Goal: Transaction & Acquisition: Subscribe to service/newsletter

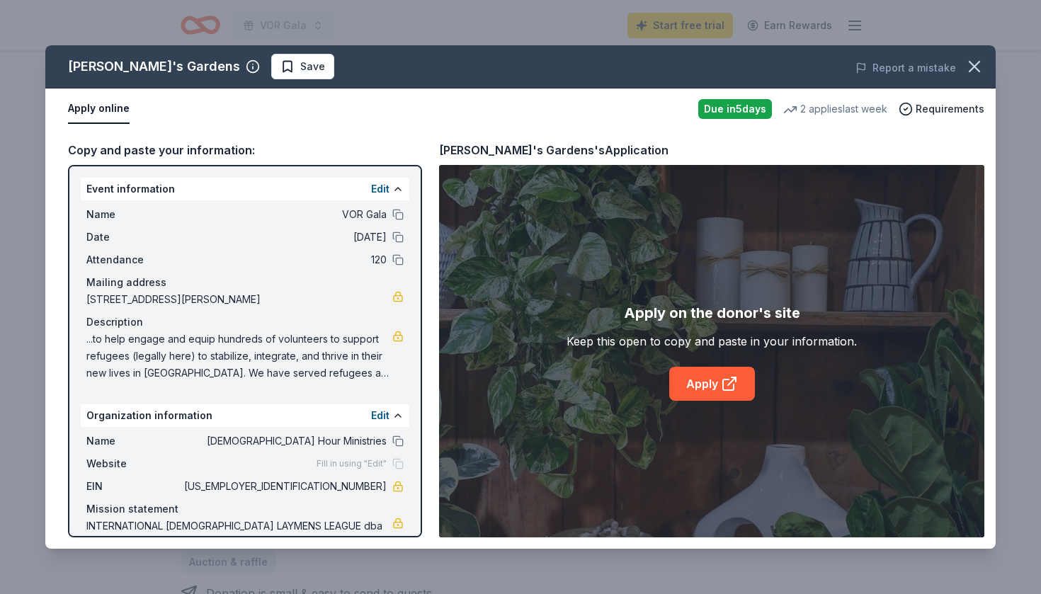
scroll to position [50, 0]
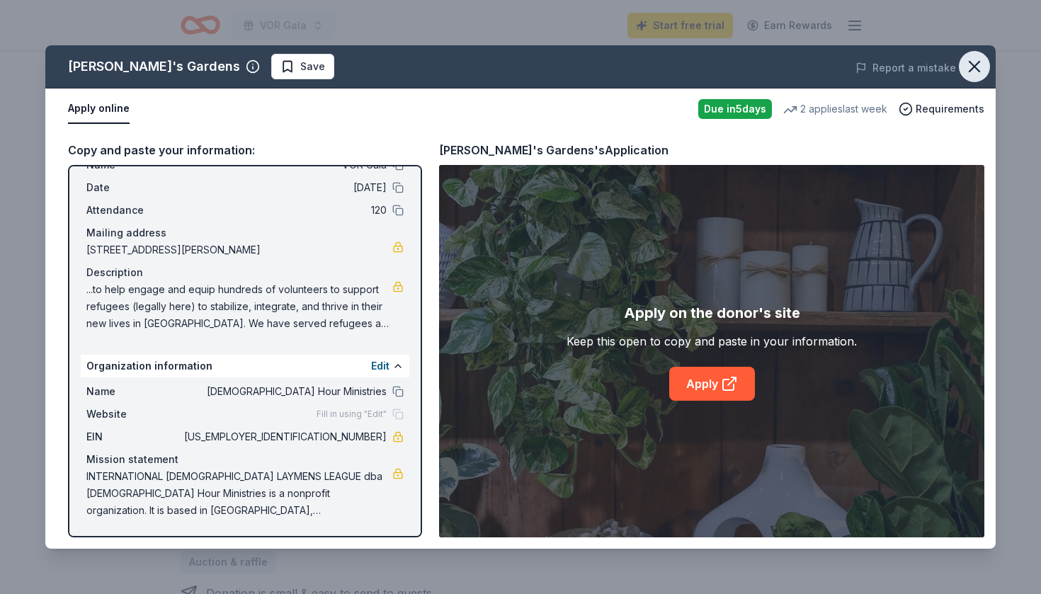
click at [973, 74] on icon "button" at bounding box center [974, 67] width 20 height 20
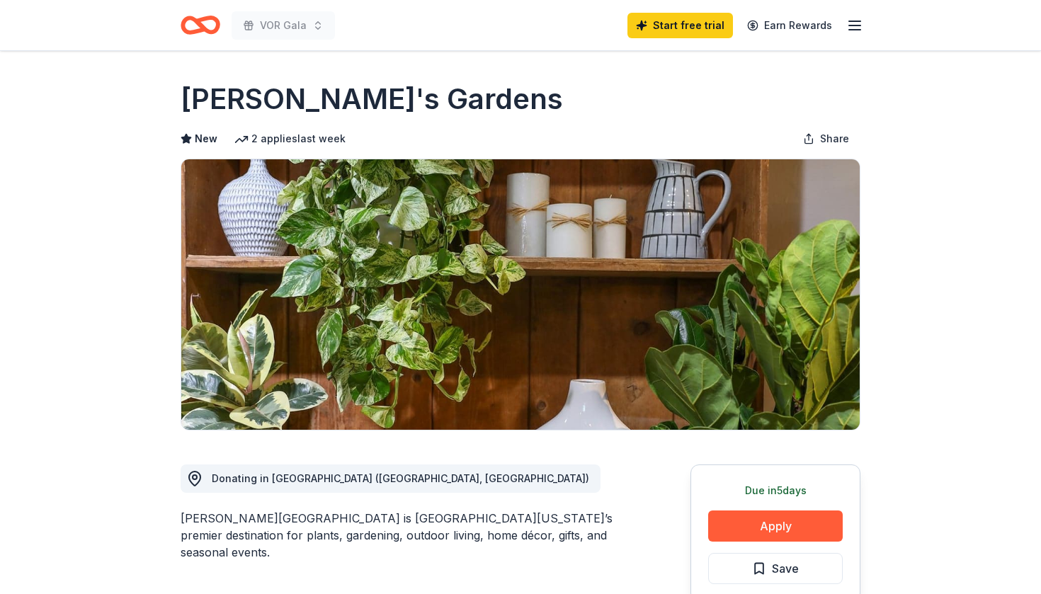
scroll to position [0, 0]
click at [196, 28] on icon "Home" at bounding box center [201, 24] width 40 height 33
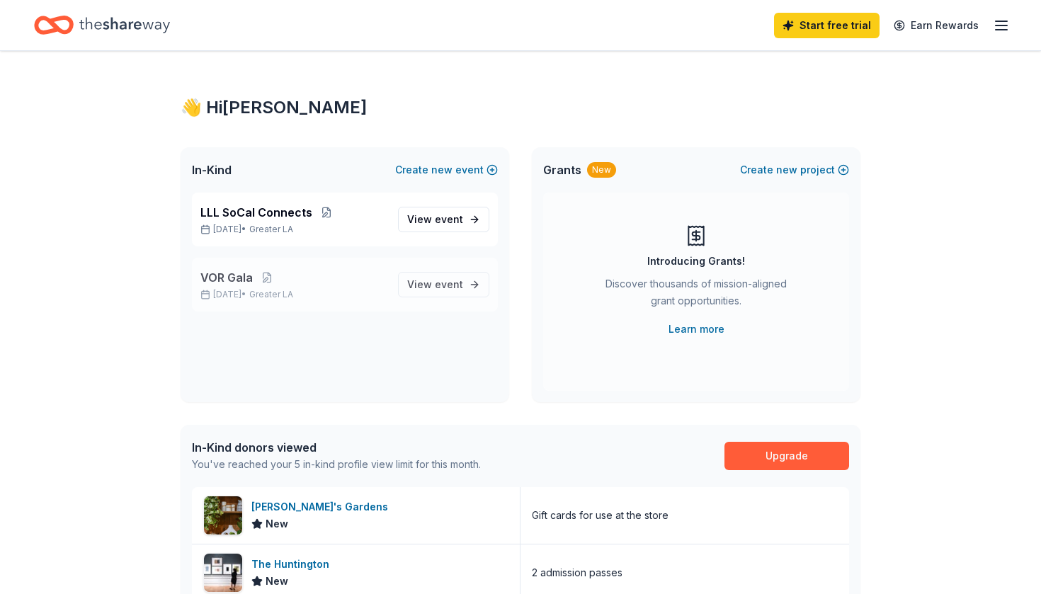
click at [254, 263] on div "VOR Gala Sep 18, 2025 • Greater LA View event" at bounding box center [345, 285] width 306 height 54
click at [432, 294] on link "View event" at bounding box center [443, 284] width 91 height 25
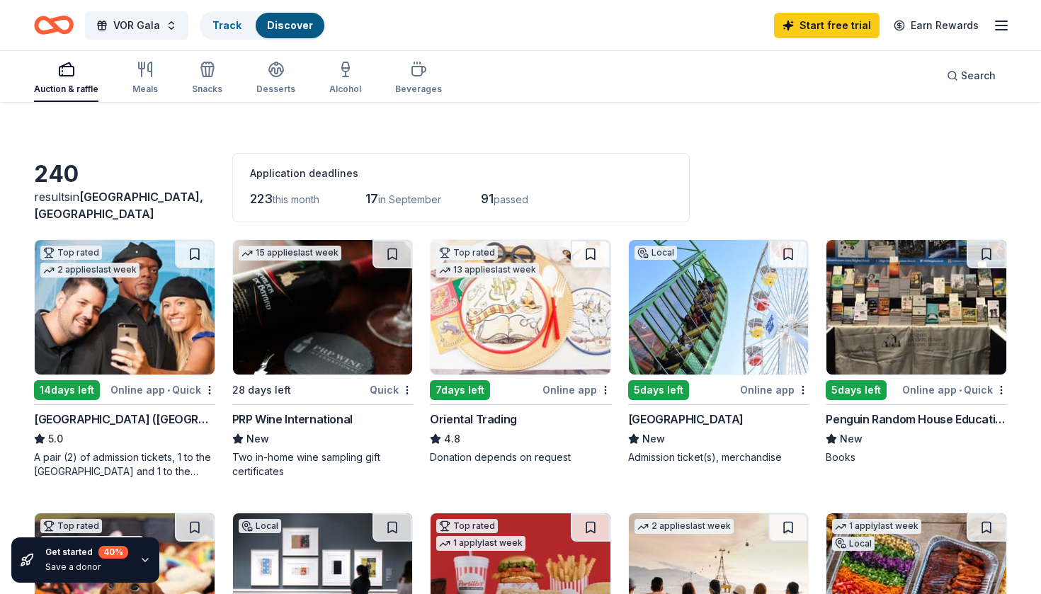
scroll to position [22, 0]
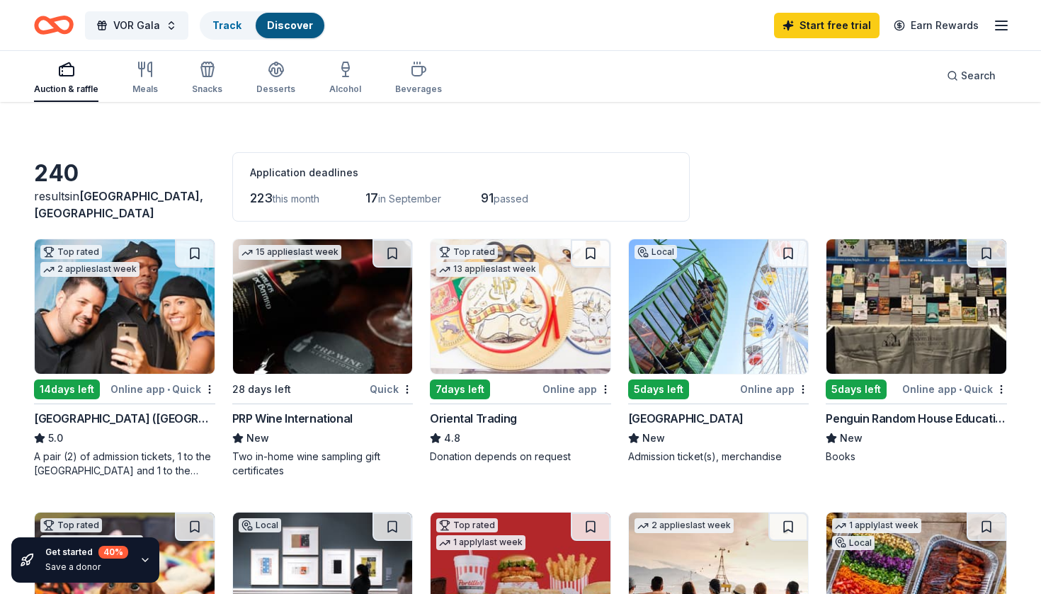
click at [267, 422] on div "PRP Wine International" at bounding box center [292, 418] width 120 height 17
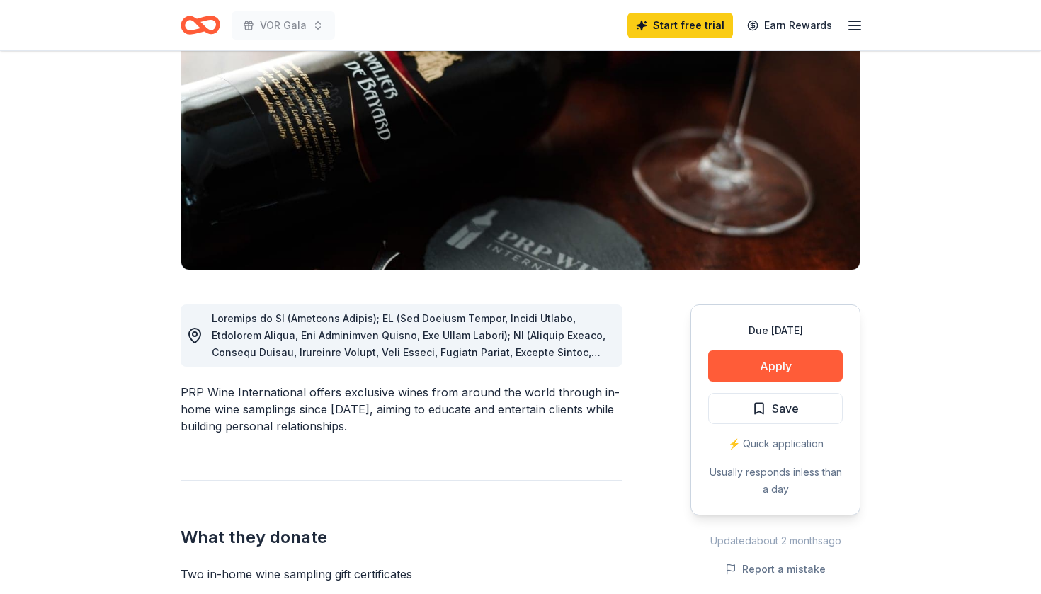
scroll to position [168, 0]
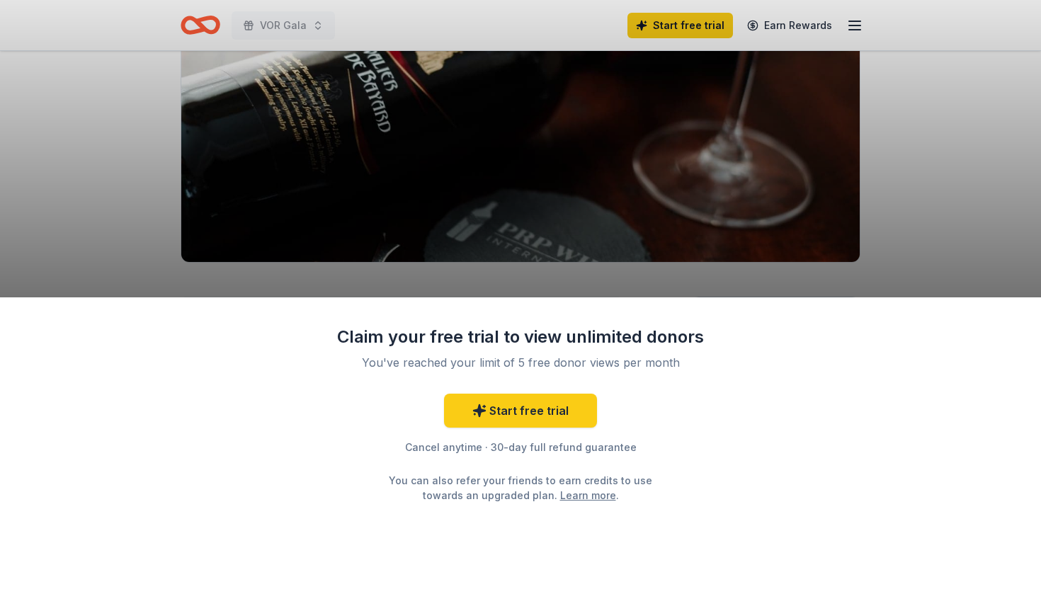
click at [466, 291] on div "Claim your free trial to view unlimited donors You've reached your limit of 5 f…" at bounding box center [520, 297] width 1041 height 594
click at [482, 400] on link "Start free trial" at bounding box center [520, 411] width 153 height 34
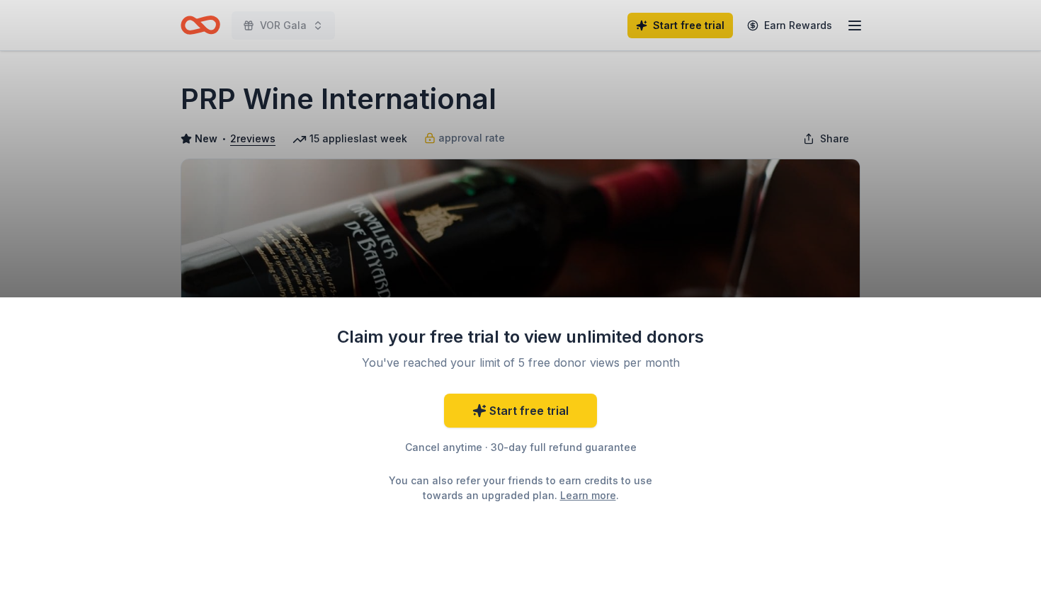
scroll to position [168, 0]
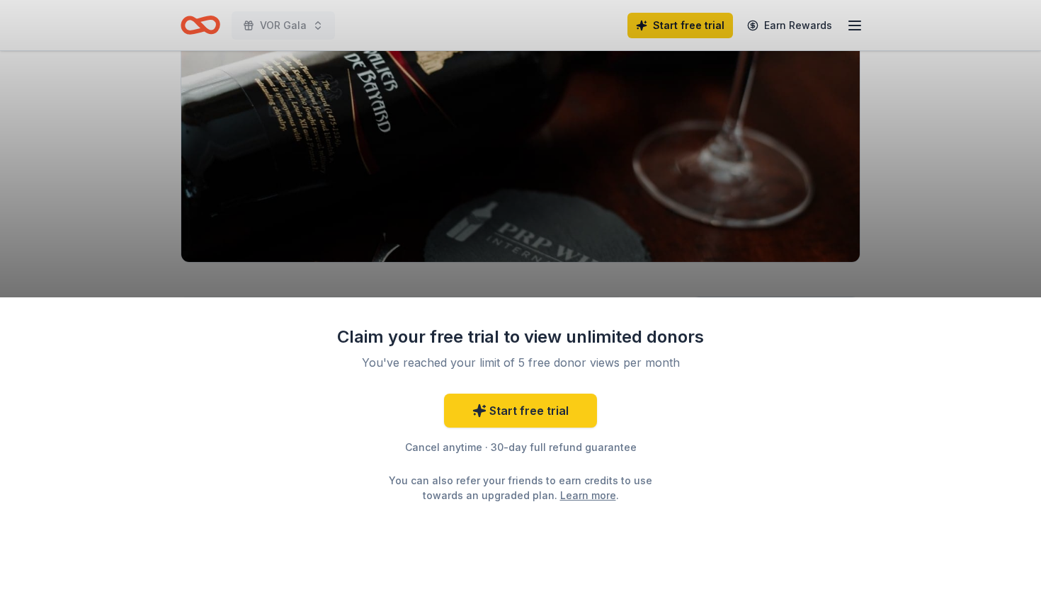
click at [549, 287] on div "Claim your free trial to view unlimited donors You've reached your limit of 5 f…" at bounding box center [520, 297] width 1041 height 594
click at [546, 410] on link "Start free trial" at bounding box center [520, 411] width 153 height 34
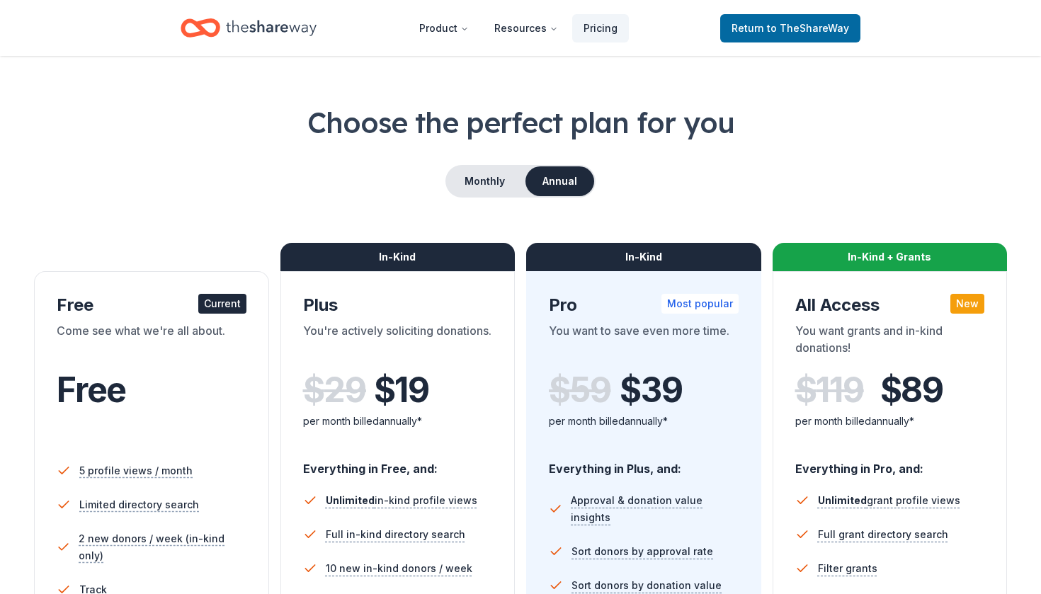
scroll to position [37, 0]
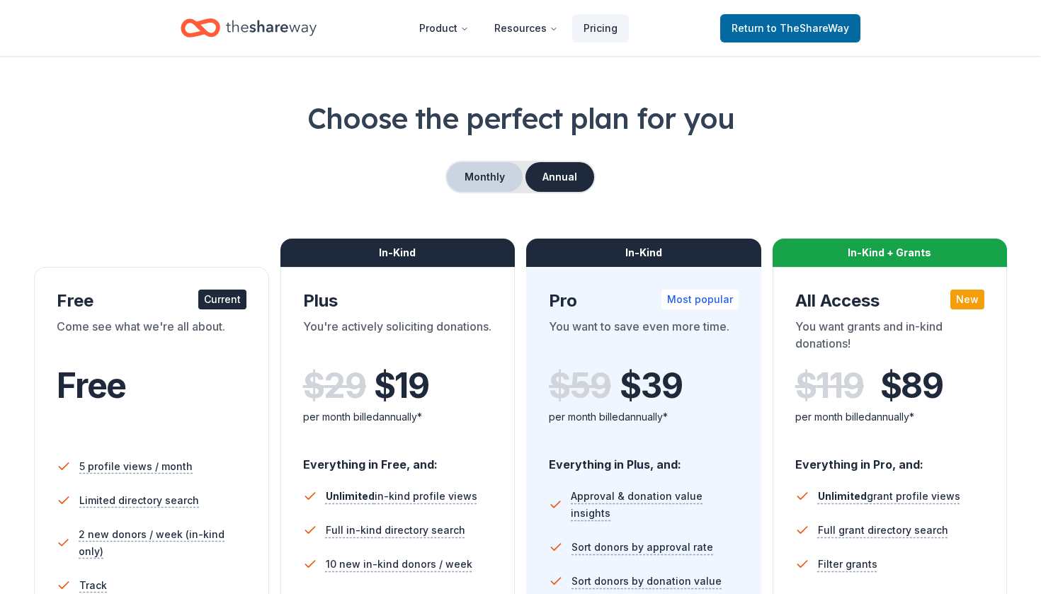
click at [472, 181] on button "Monthly" at bounding box center [485, 177] width 76 height 30
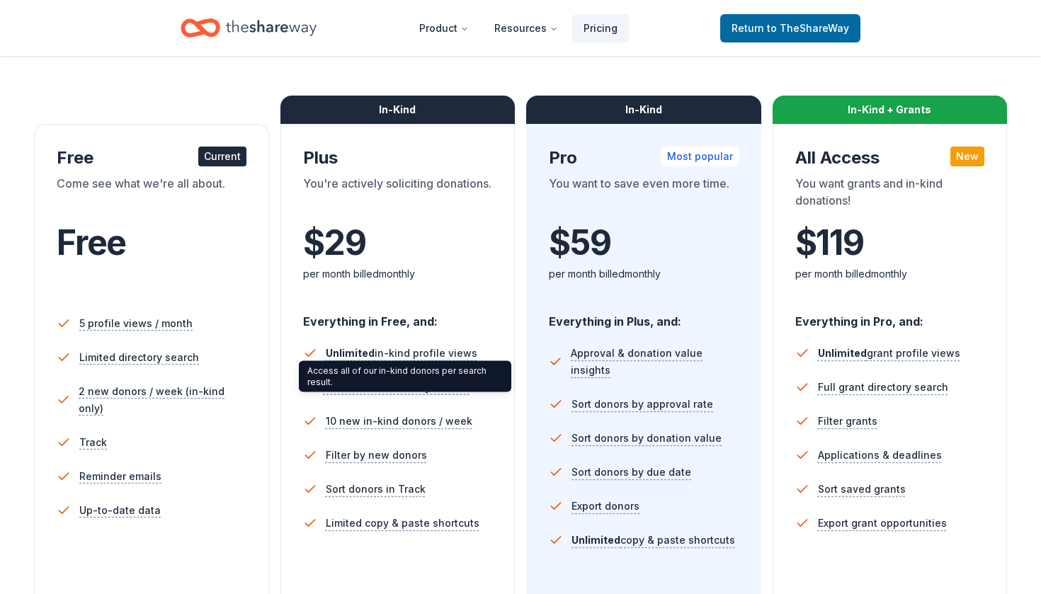
scroll to position [182, 0]
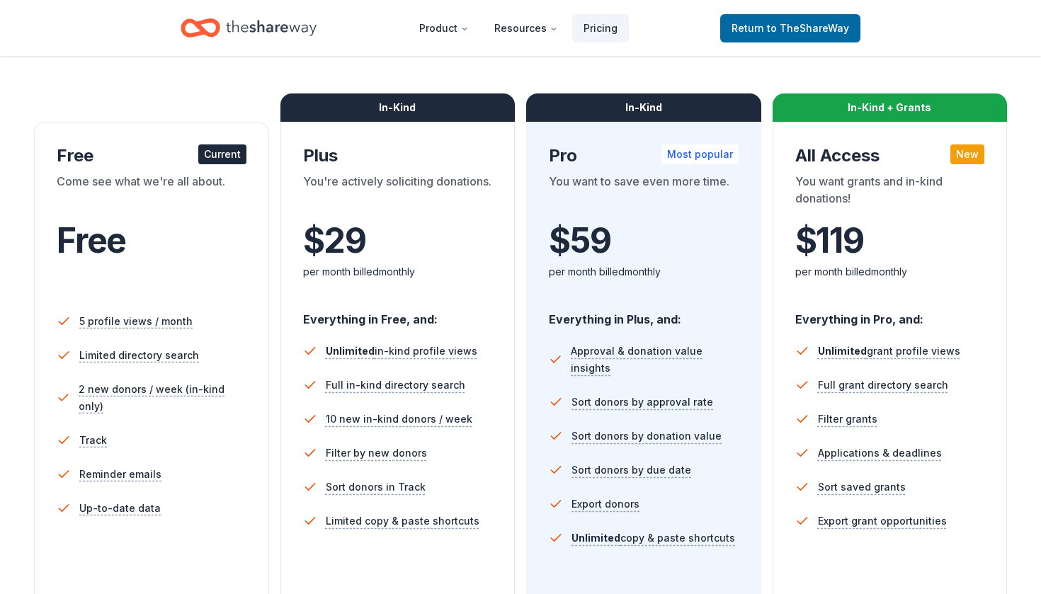
click at [996, 4] on header "Product Resources Pricing Return to TheShareWay" at bounding box center [520, 28] width 1041 height 56
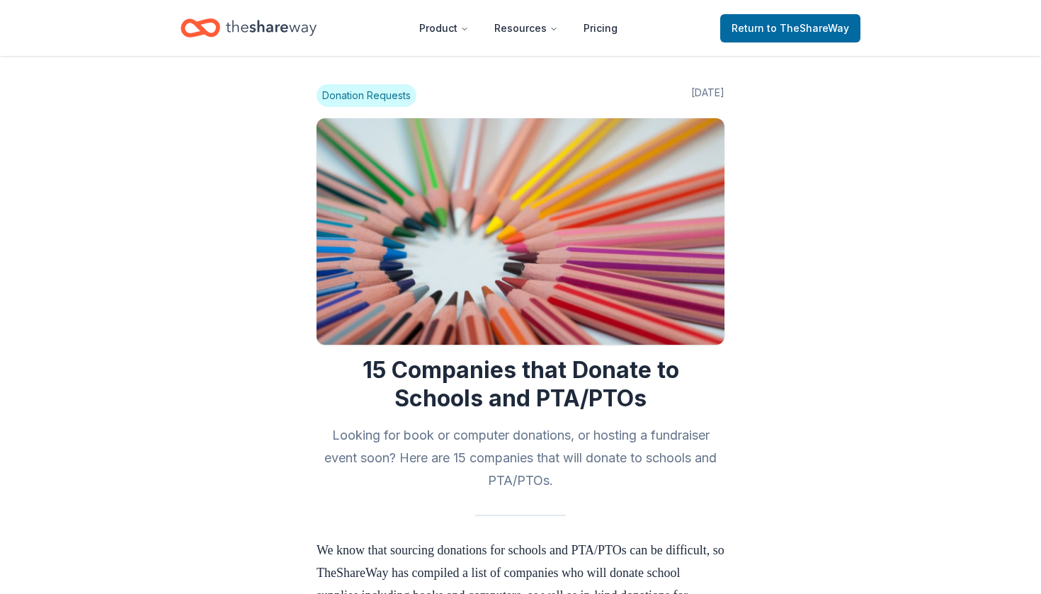
scroll to position [3845, 0]
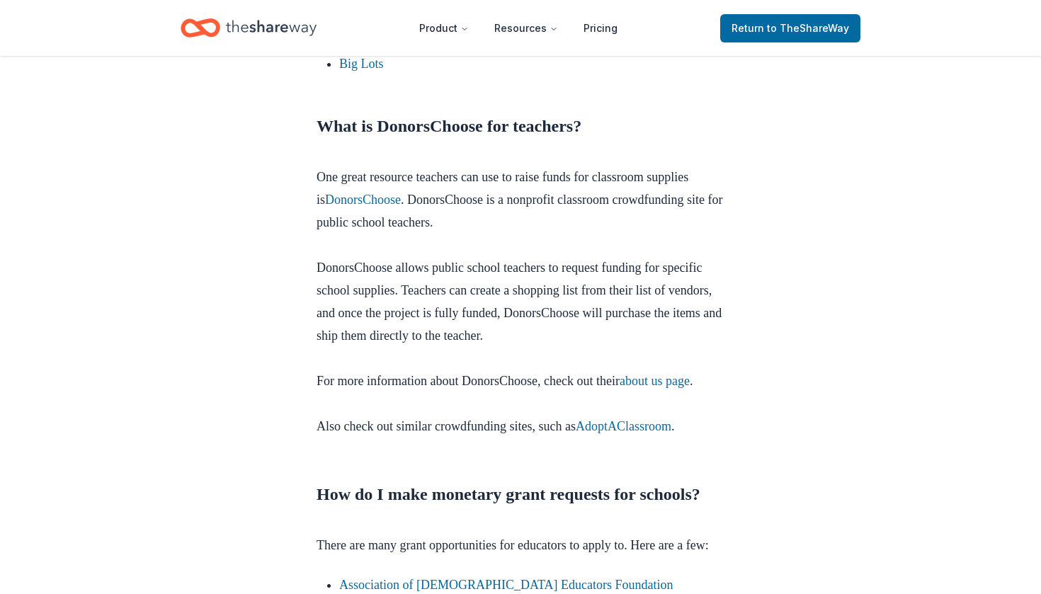
click at [274, 30] on icon "Home" at bounding box center [271, 27] width 91 height 29
